Goal: Information Seeking & Learning: Compare options

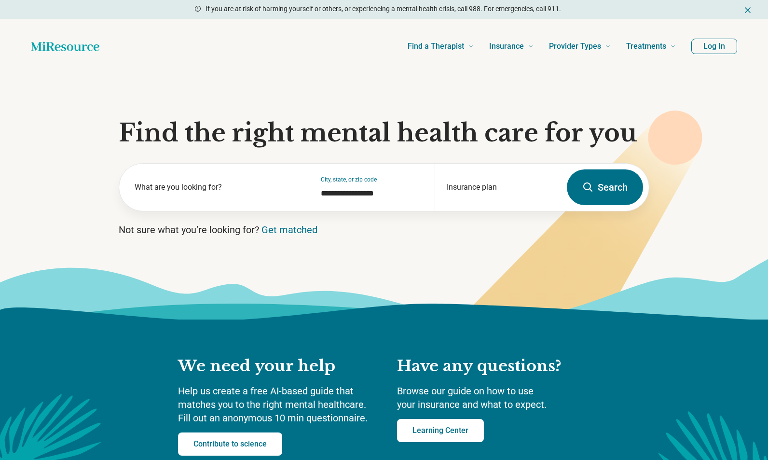
click at [240, 192] on label "What are you looking for?" at bounding box center [216, 187] width 163 height 12
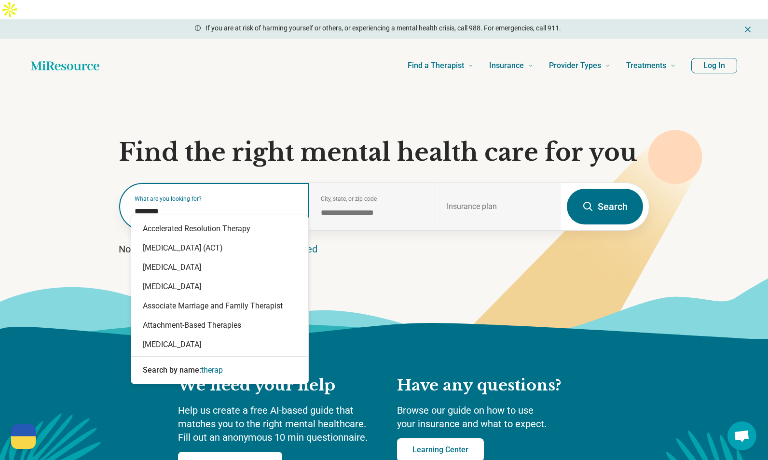
type input "*********"
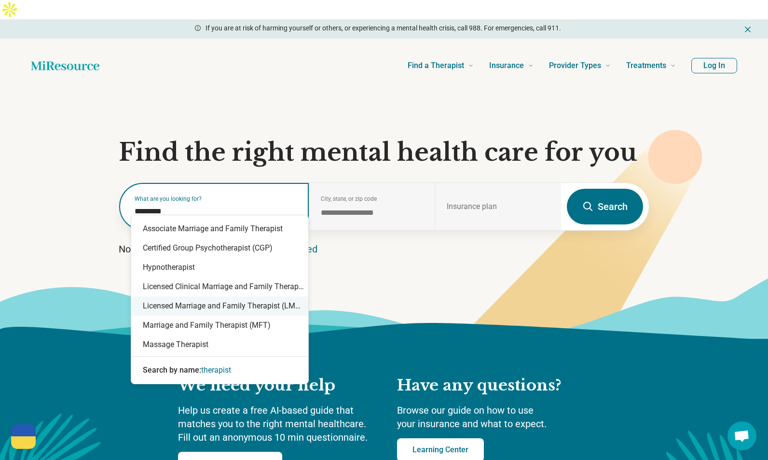
click at [210, 305] on div "Licensed Marriage and Family Therapist (LMFT)" at bounding box center [219, 305] width 177 height 19
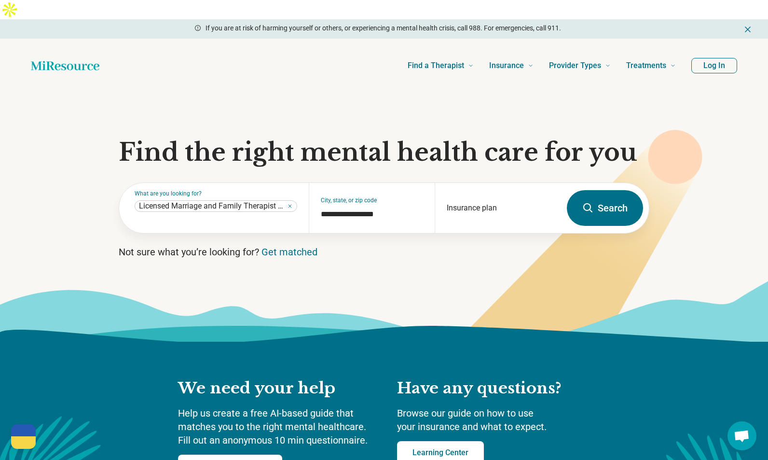
click at [593, 202] on icon at bounding box center [588, 208] width 12 height 12
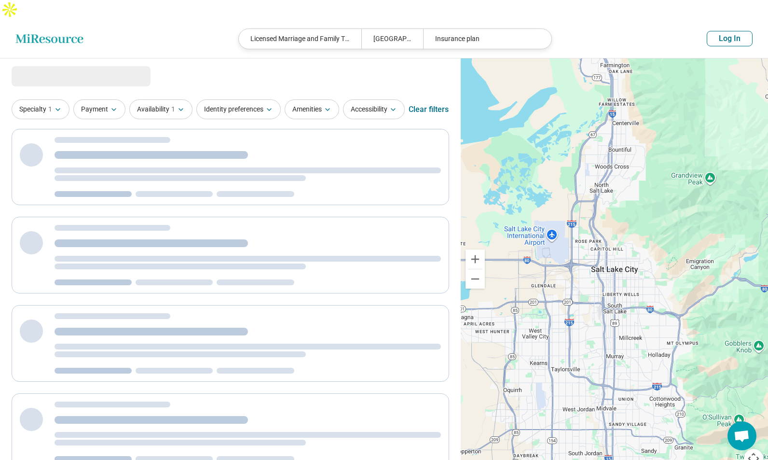
select select "***"
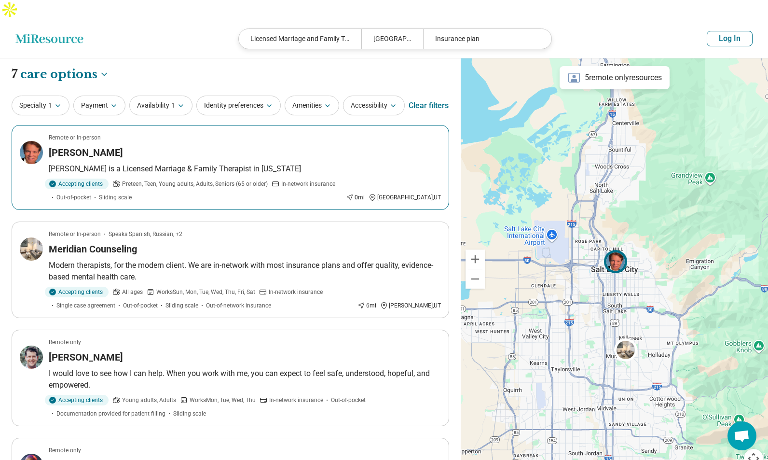
click at [258, 159] on div "[PERSON_NAME]" at bounding box center [245, 153] width 392 height 14
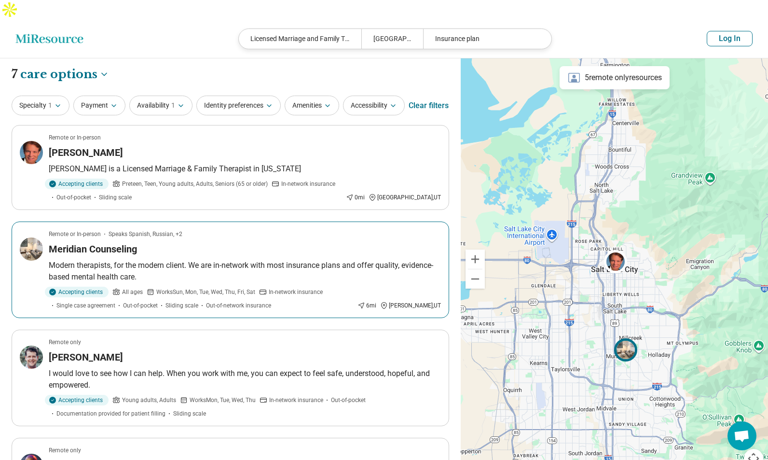
click at [193, 262] on article "Remote or In-person Speaks Spanish, Russian, +2 Meridian Counseling Modern ther…" at bounding box center [231, 269] width 438 height 96
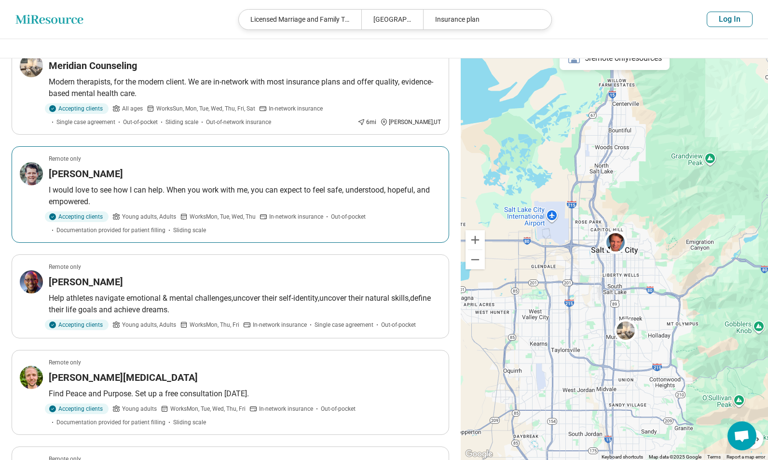
scroll to position [186, 0]
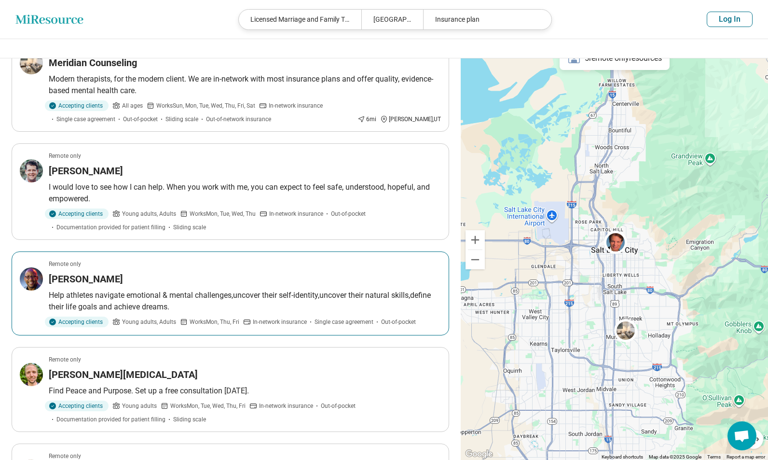
click at [179, 286] on div "[PERSON_NAME]" at bounding box center [245, 279] width 392 height 14
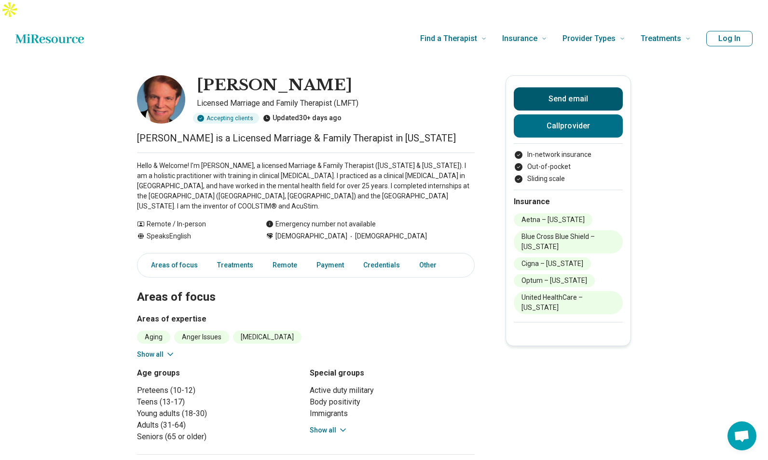
click at [543, 87] on button "Send email" at bounding box center [568, 98] width 109 height 23
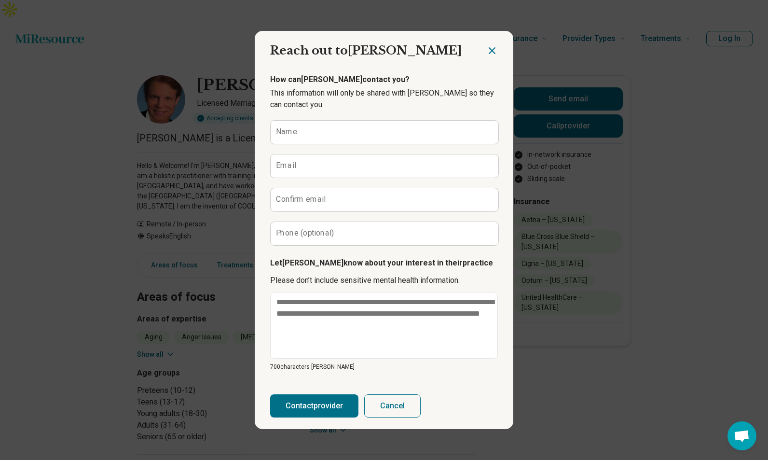
click at [491, 50] on icon "Close dialog" at bounding box center [492, 51] width 6 height 6
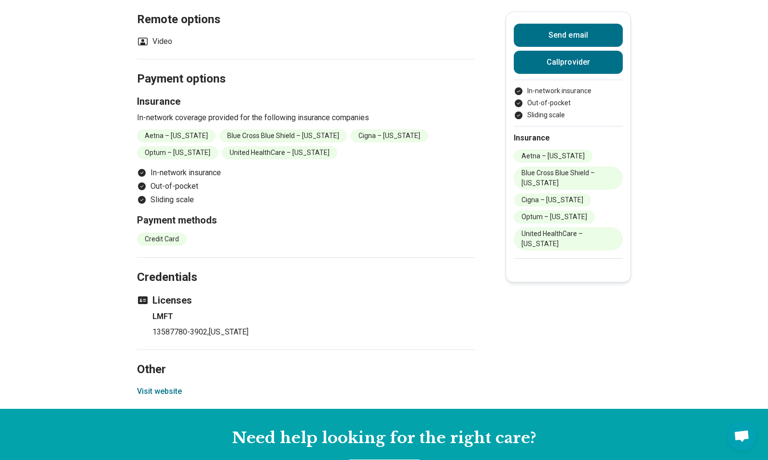
scroll to position [572, 0]
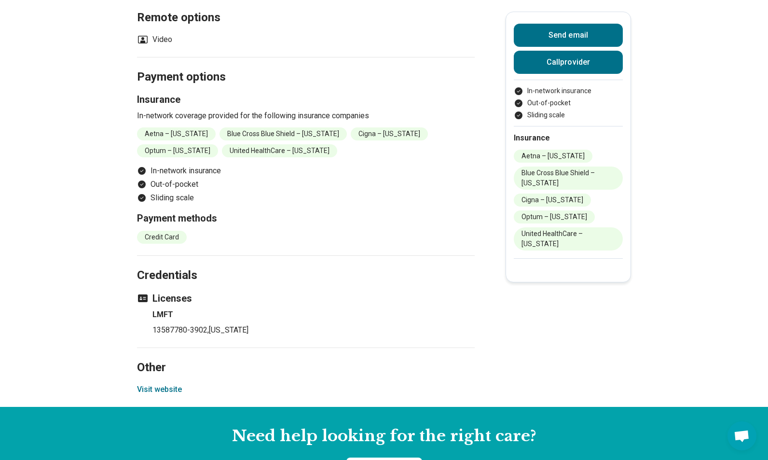
click at [165, 384] on button "Visit website" at bounding box center [159, 390] width 45 height 12
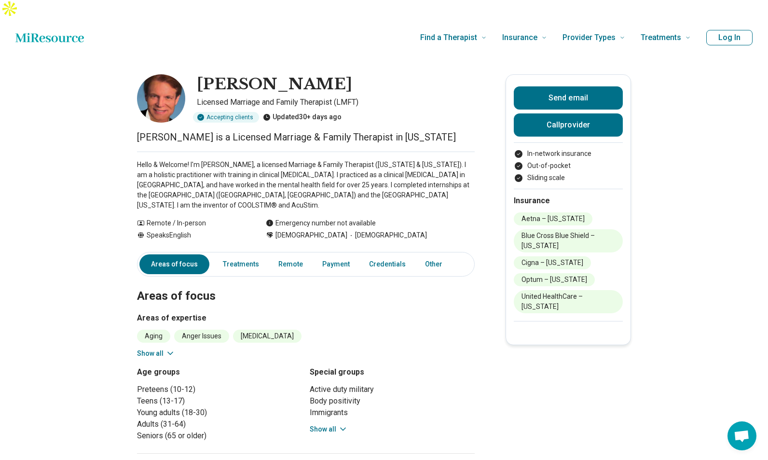
scroll to position [0, 0]
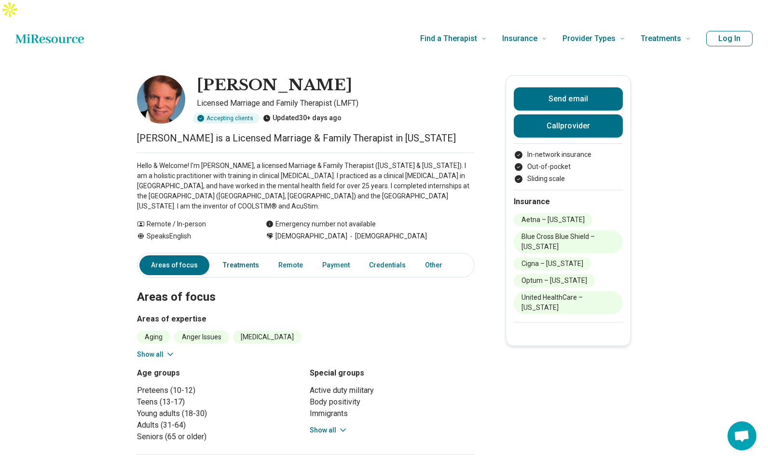
click at [246, 255] on link "Treatments" at bounding box center [241, 265] width 48 height 20
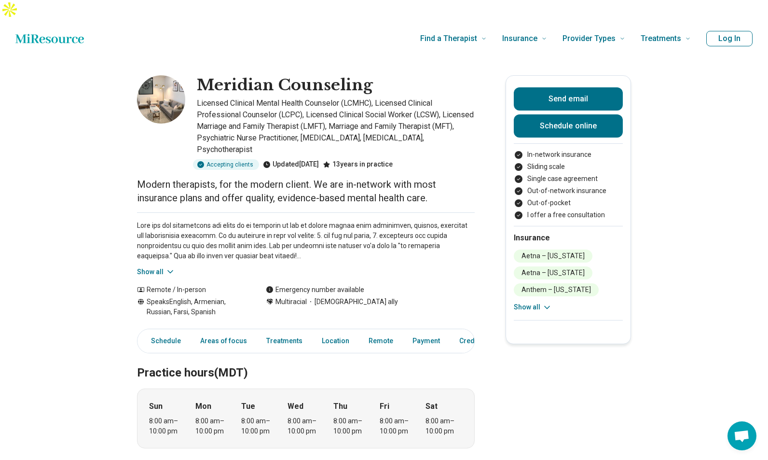
click at [166, 267] on icon at bounding box center [170, 272] width 10 height 10
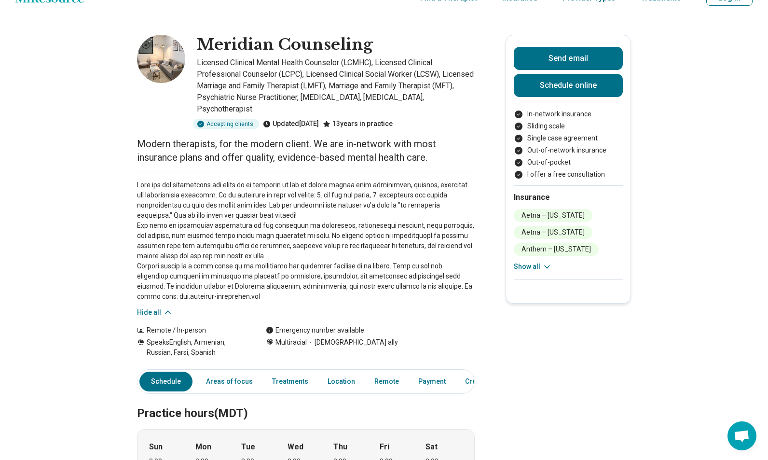
scroll to position [40, 0]
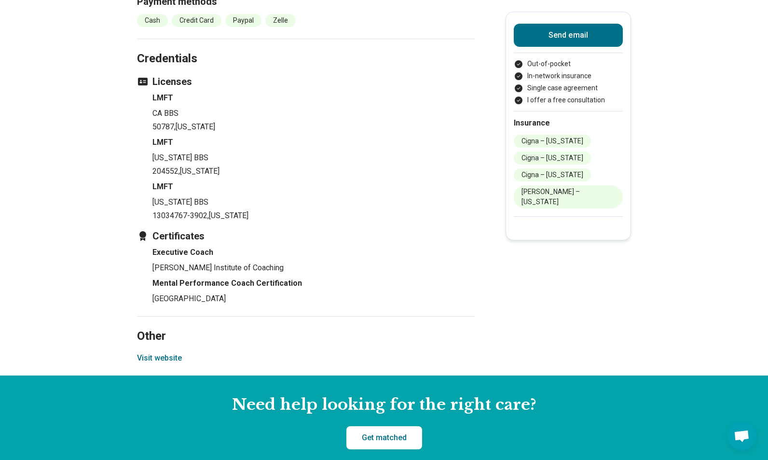
scroll to position [809, 0]
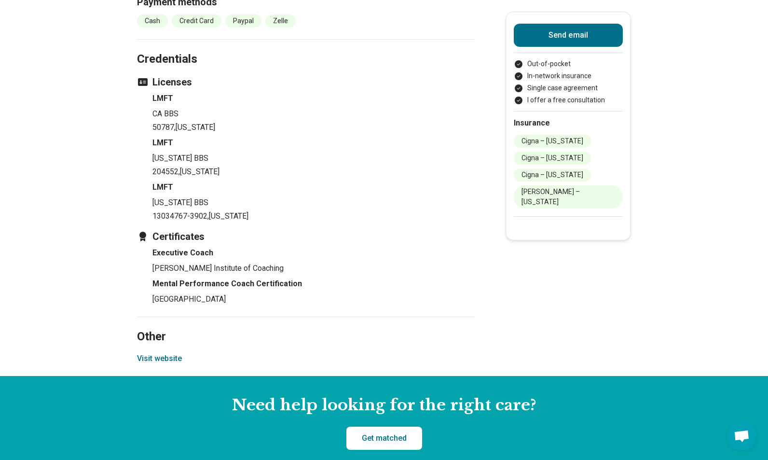
click at [153, 353] on button "Visit website" at bounding box center [159, 359] width 45 height 12
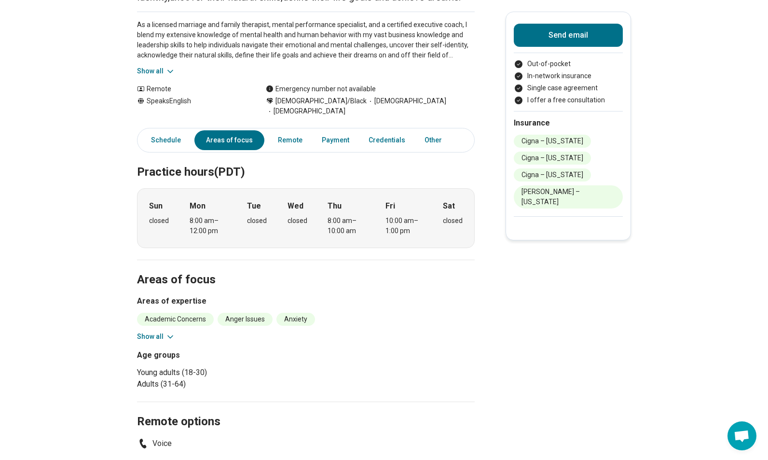
scroll to position [0, 0]
